Goal: Find specific page/section: Find specific page/section

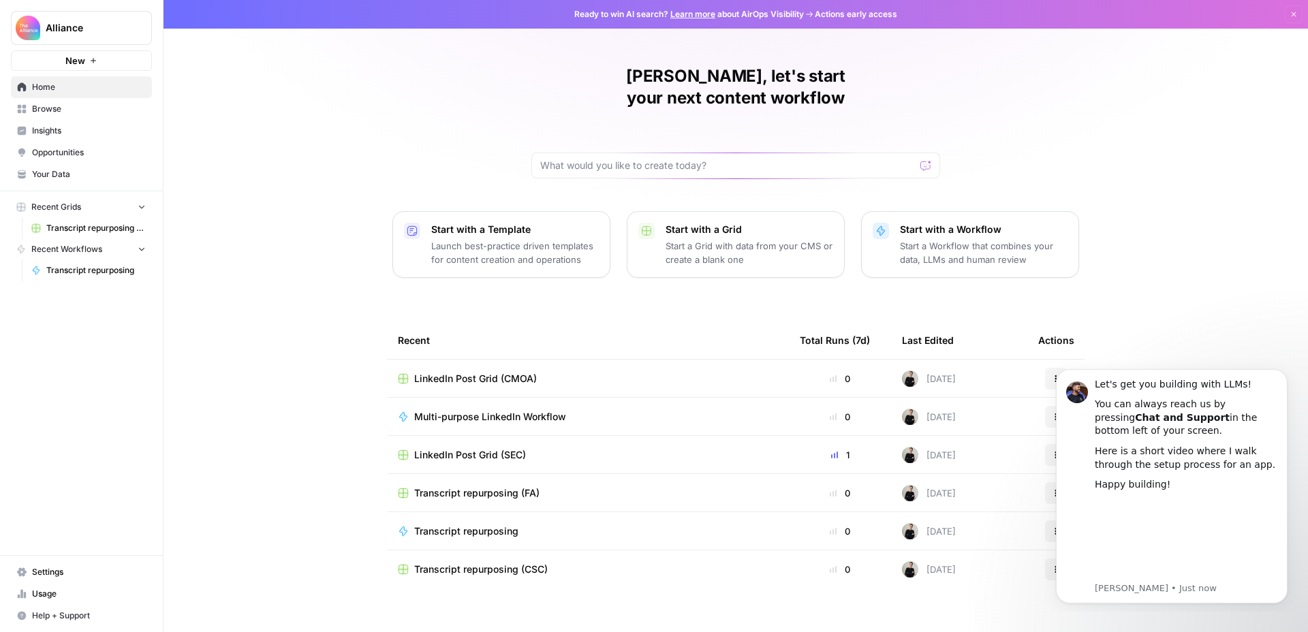
click at [253, 82] on div "Teresa, let's start your next content workflow Start with a Template Launch bes…" at bounding box center [735, 324] width 1144 height 648
click at [1282, 372] on icon "Dismiss notification" at bounding box center [1283, 373] width 5 height 5
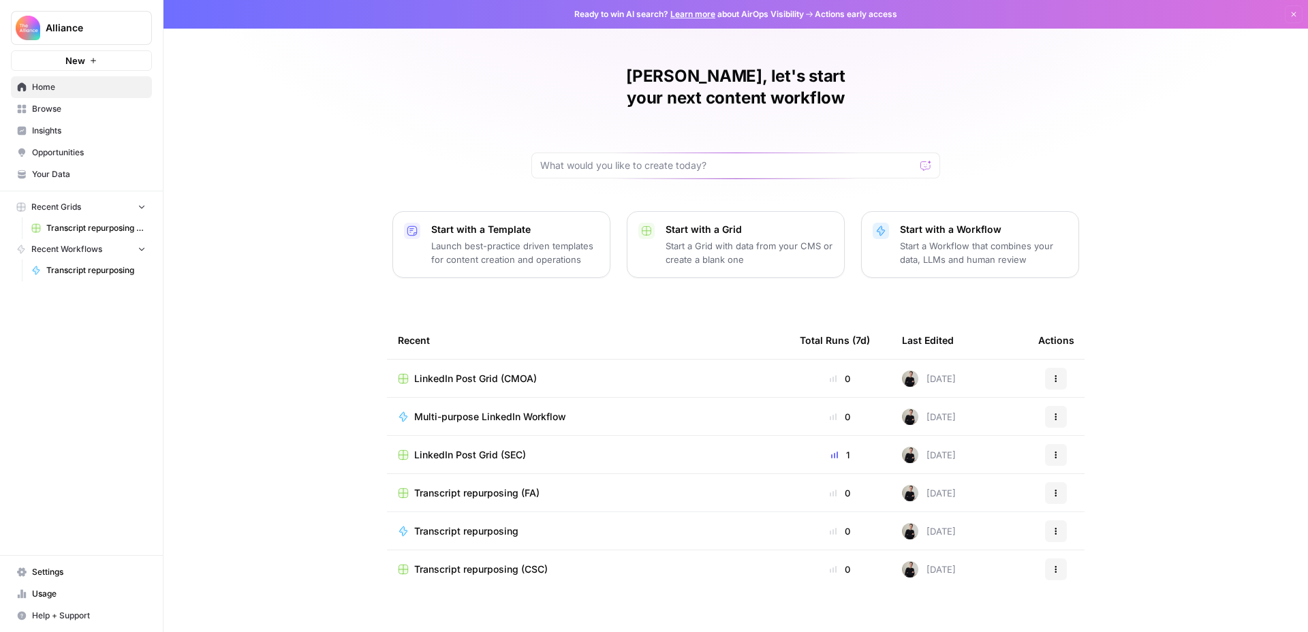
click at [327, 441] on div "Teresa, let's start your next content workflow Start with a Template Launch bes…" at bounding box center [735, 324] width 1144 height 648
click at [272, 151] on div "Teresa, let's start your next content workflow Start with a Template Launch bes…" at bounding box center [735, 324] width 1144 height 648
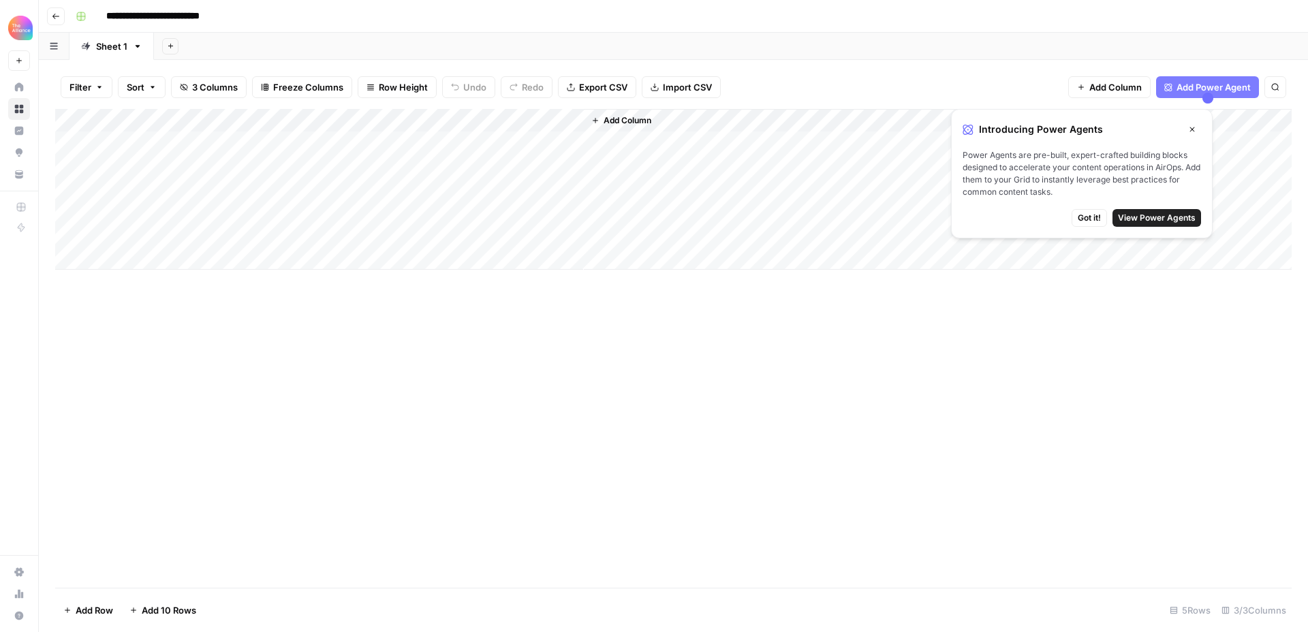
click at [1191, 128] on icon "button" at bounding box center [1192, 129] width 8 height 8
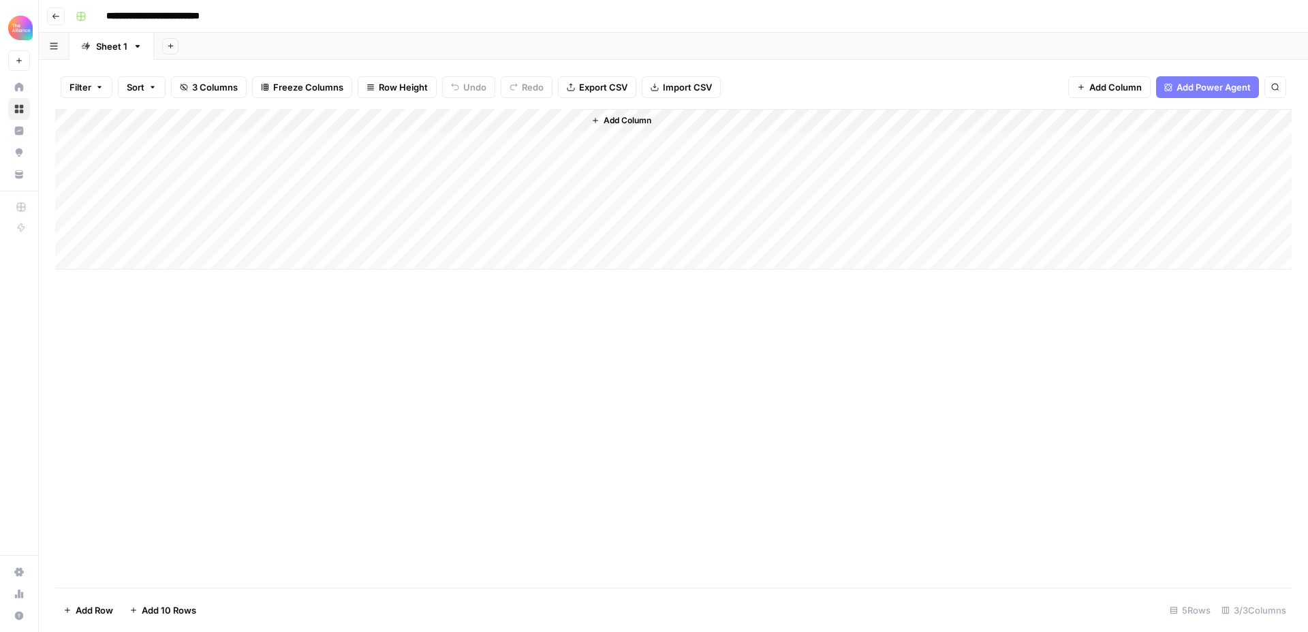
click at [798, 52] on div "Add Sheet" at bounding box center [731, 46] width 1154 height 27
click at [684, 22] on div "**********" at bounding box center [682, 16] width 1224 height 22
click at [381, 16] on div "**********" at bounding box center [682, 16] width 1224 height 22
click at [514, 20] on div "**********" at bounding box center [682, 16] width 1224 height 22
click at [341, 151] on div "Add Column" at bounding box center [673, 189] width 1236 height 161
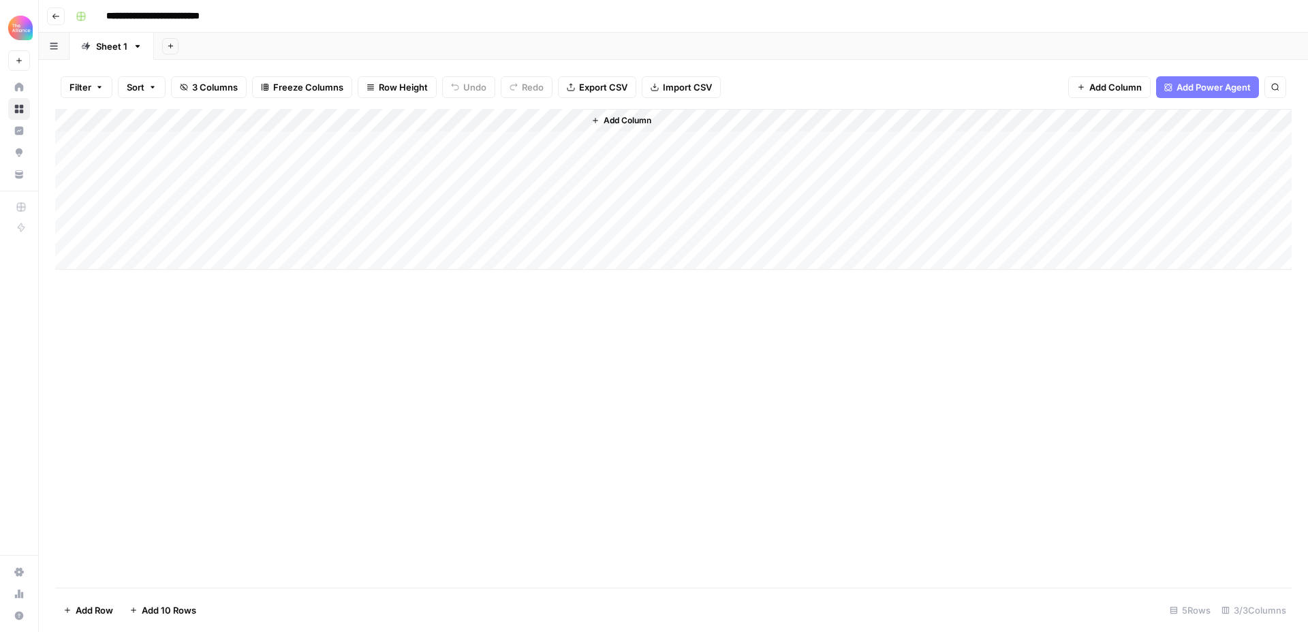
click at [210, 141] on div "Add Column" at bounding box center [673, 189] width 1236 height 161
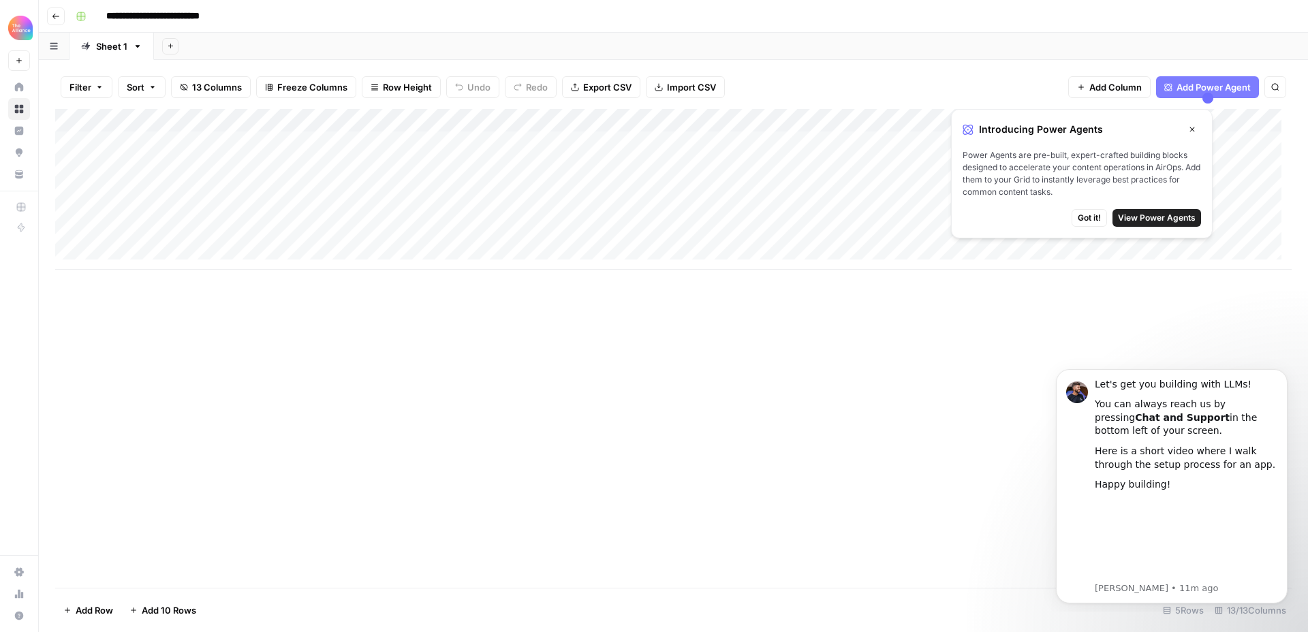
click at [723, 139] on div "Add Column" at bounding box center [673, 189] width 1236 height 161
click at [174, 143] on div "Add Column" at bounding box center [673, 189] width 1236 height 161
click at [726, 144] on div "Add Column" at bounding box center [673, 189] width 1236 height 161
click at [778, 142] on div "Add Column" at bounding box center [673, 189] width 1236 height 161
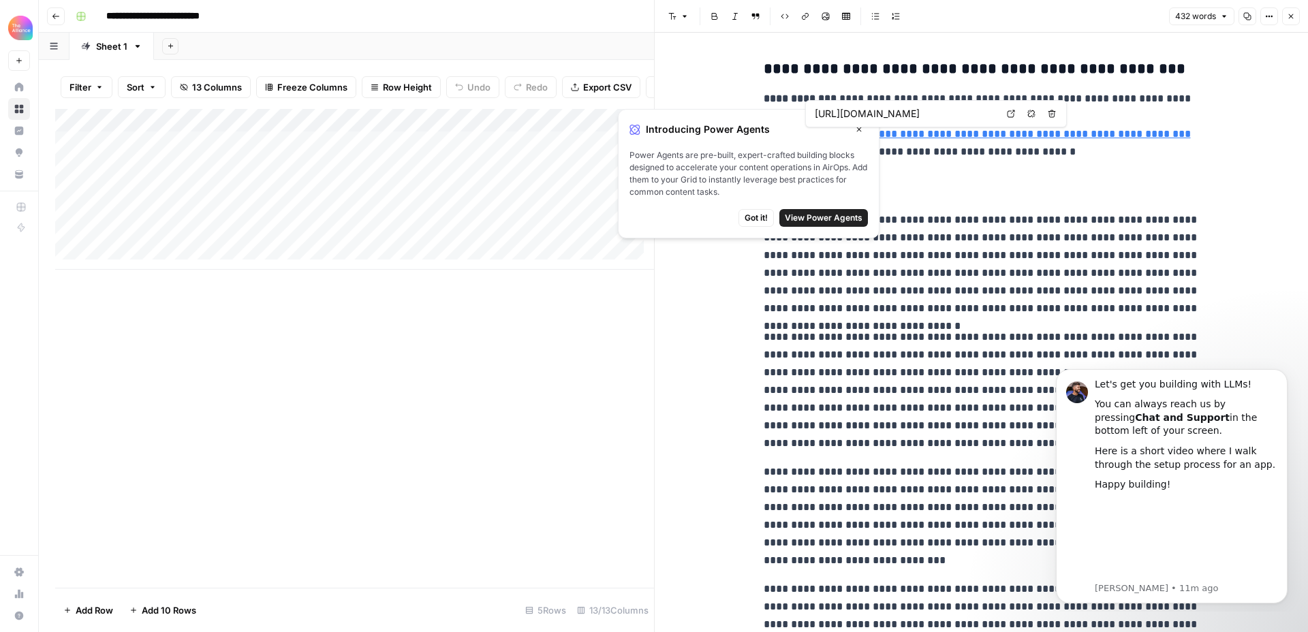
click at [857, 129] on icon "button" at bounding box center [859, 129] width 8 height 8
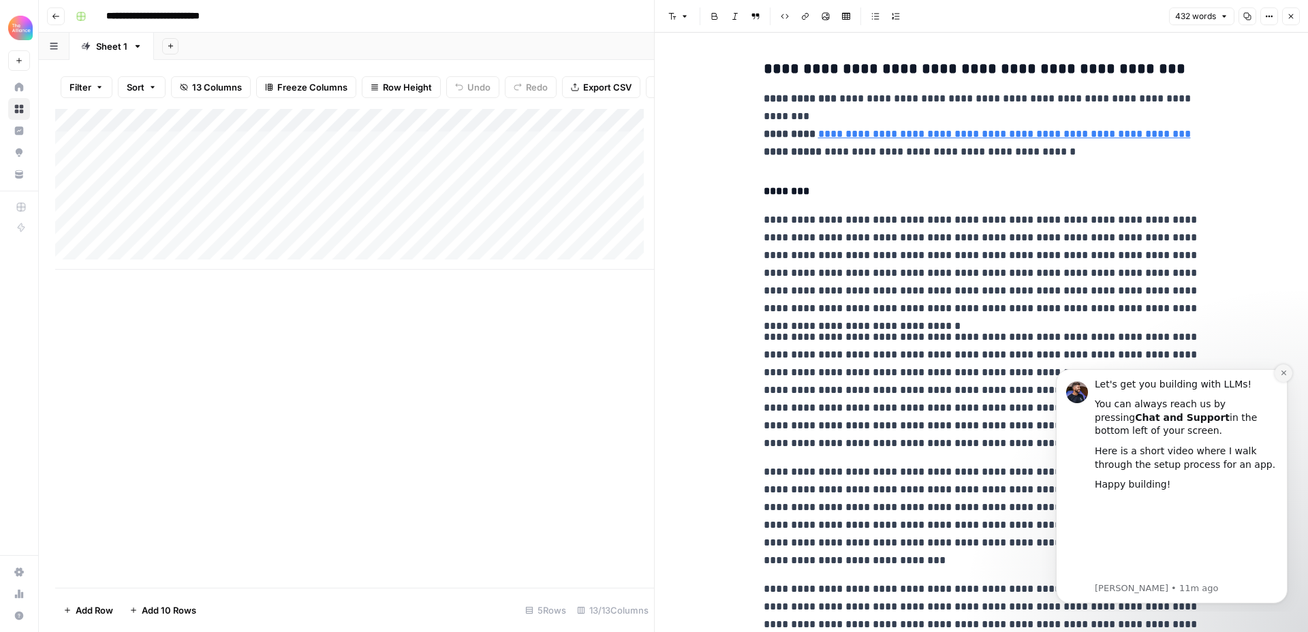
click at [1286, 375] on icon "Dismiss notification" at bounding box center [1283, 372] width 7 height 7
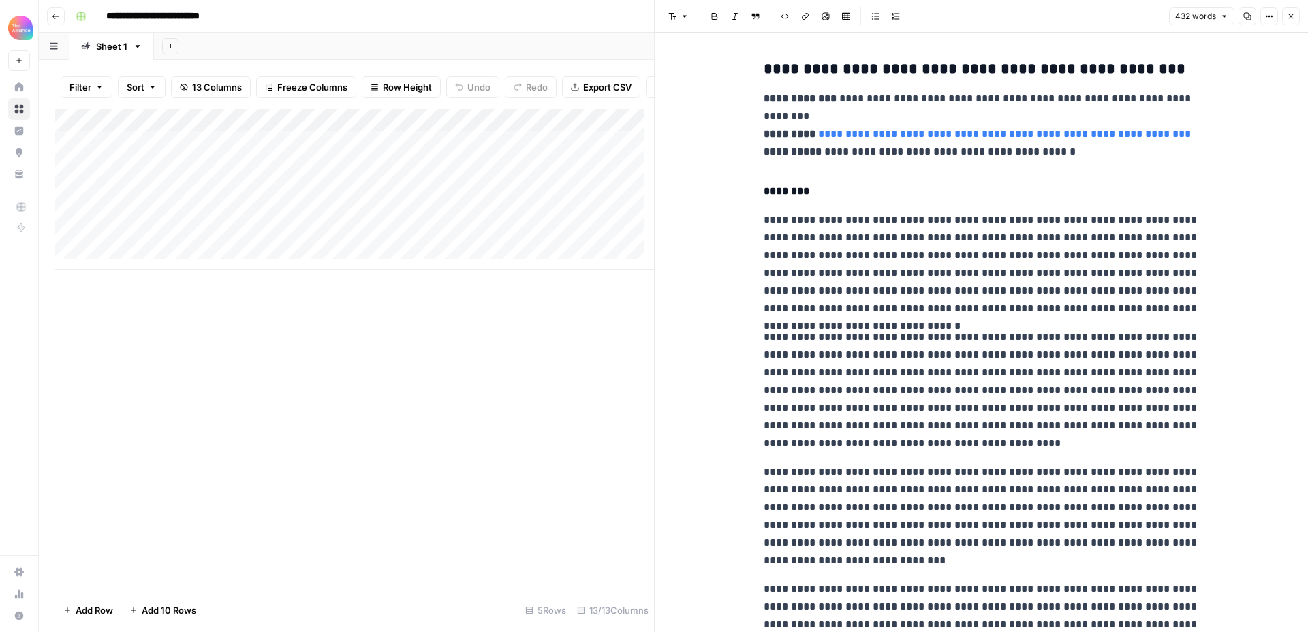
click at [1291, 14] on icon "button" at bounding box center [1291, 16] width 8 height 8
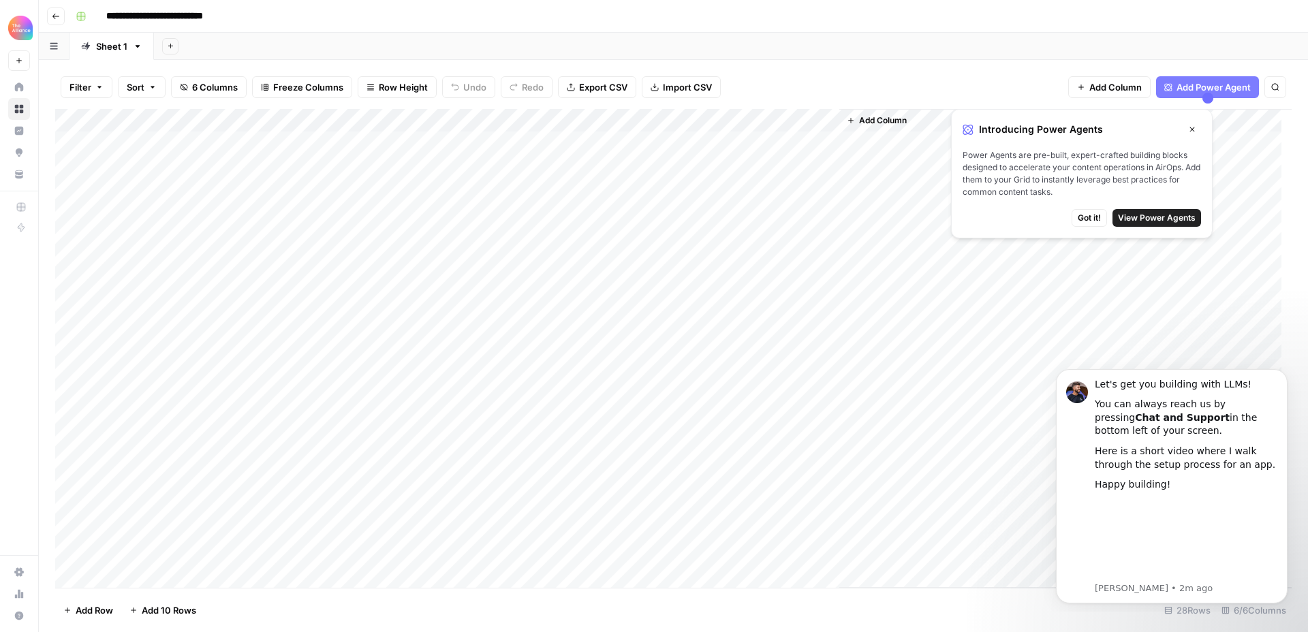
click at [765, 16] on div "**********" at bounding box center [682, 16] width 1224 height 22
click at [20, 87] on icon at bounding box center [19, 86] width 9 height 9
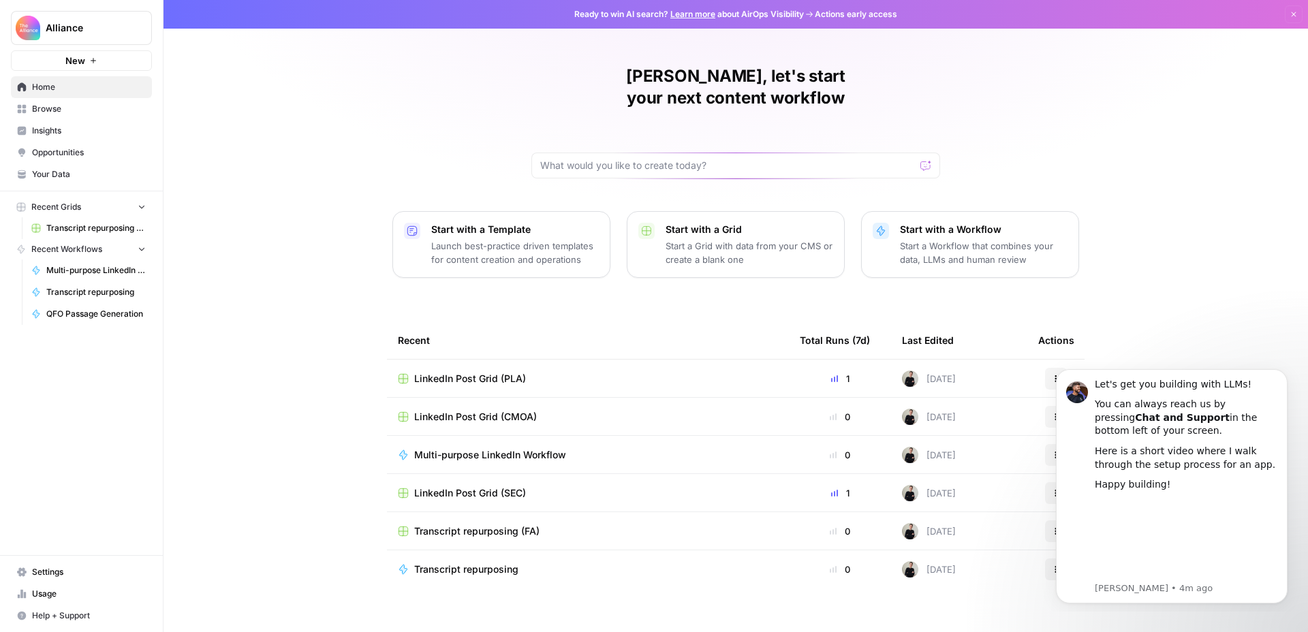
click at [105, 105] on span "Browse" at bounding box center [89, 109] width 114 height 12
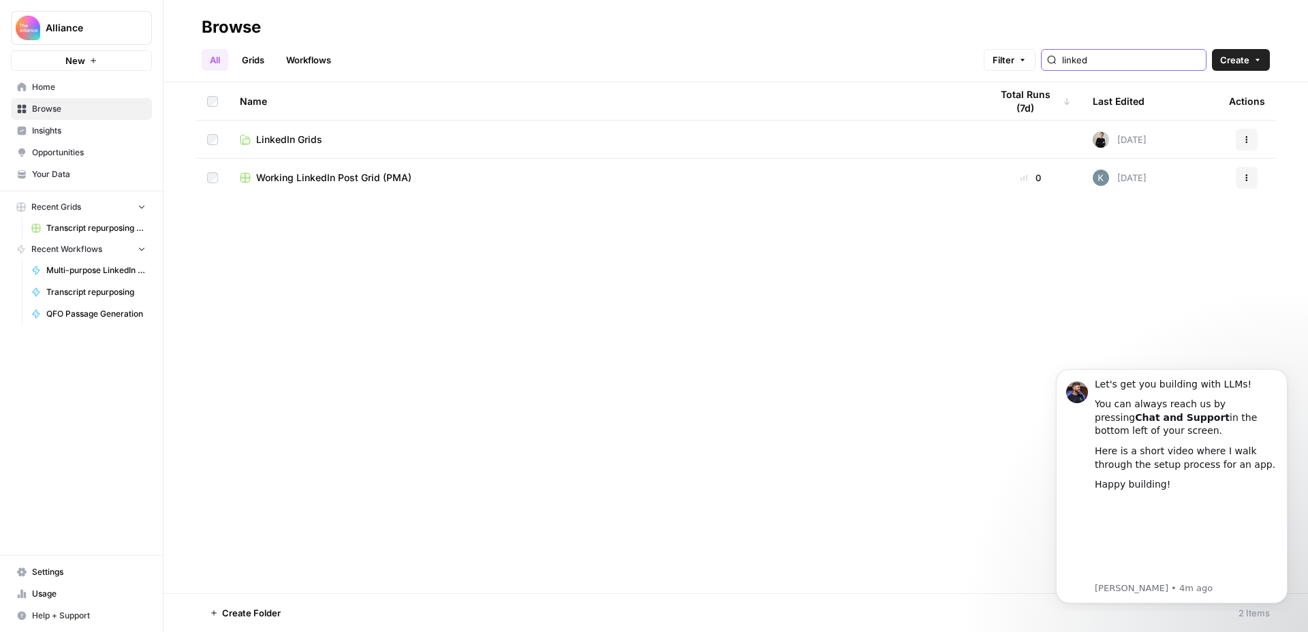
type input "linked"
click at [484, 130] on td "LinkedIn Grids" at bounding box center [604, 139] width 751 height 37
click at [383, 141] on link "LinkedIn Grids" at bounding box center [604, 140] width 729 height 14
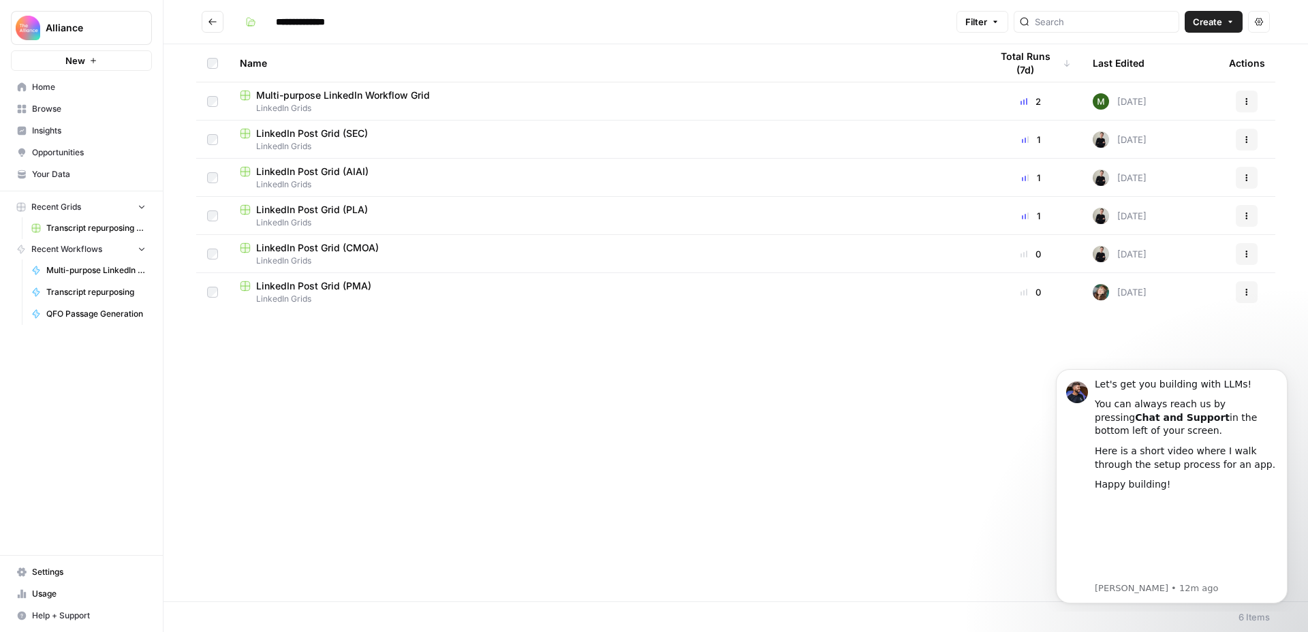
click at [452, 103] on span "LinkedIn Grids" at bounding box center [604, 108] width 729 height 12
